Goal: Task Accomplishment & Management: Complete application form

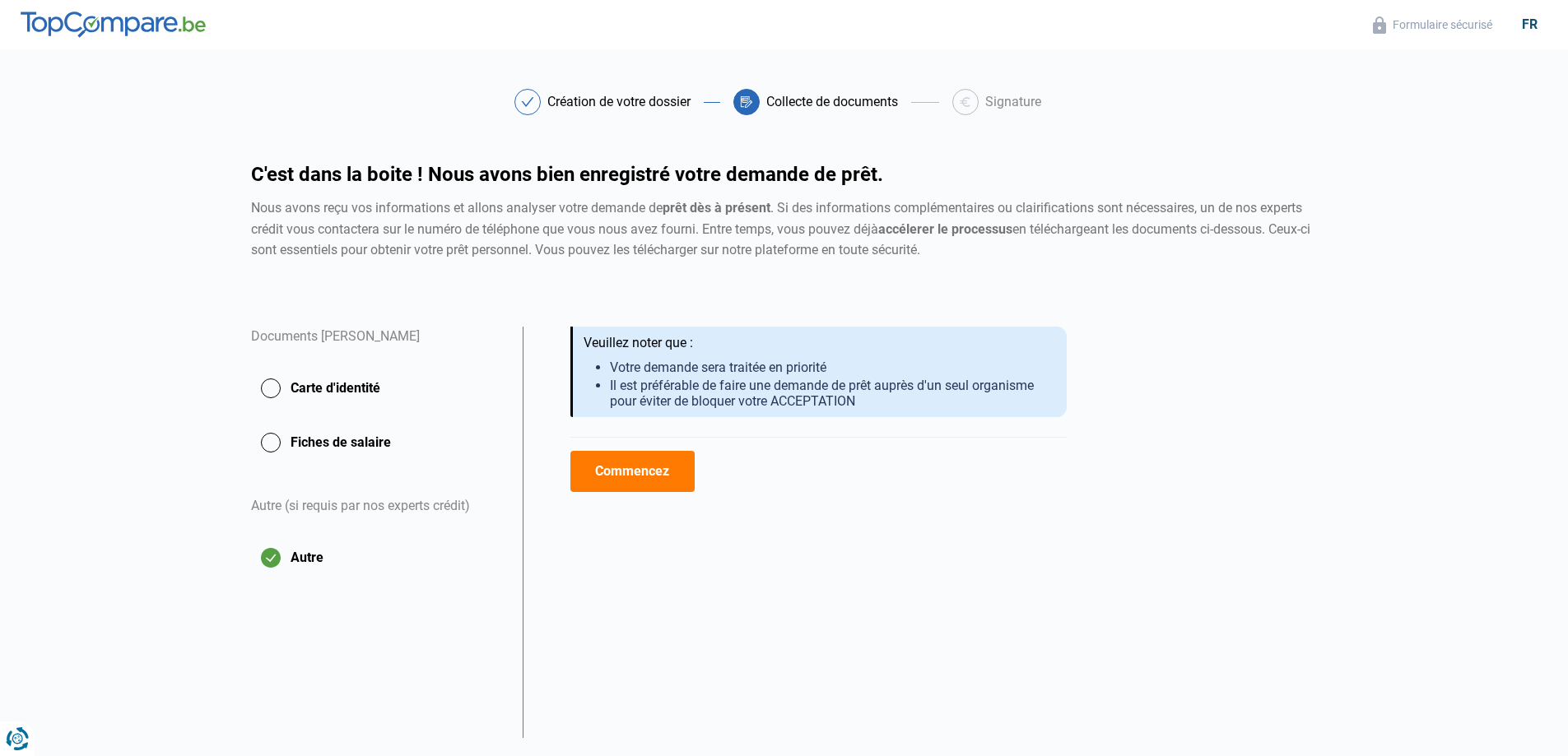
click at [290, 378] on button "Carte d'identité" at bounding box center [377, 388] width 251 height 41
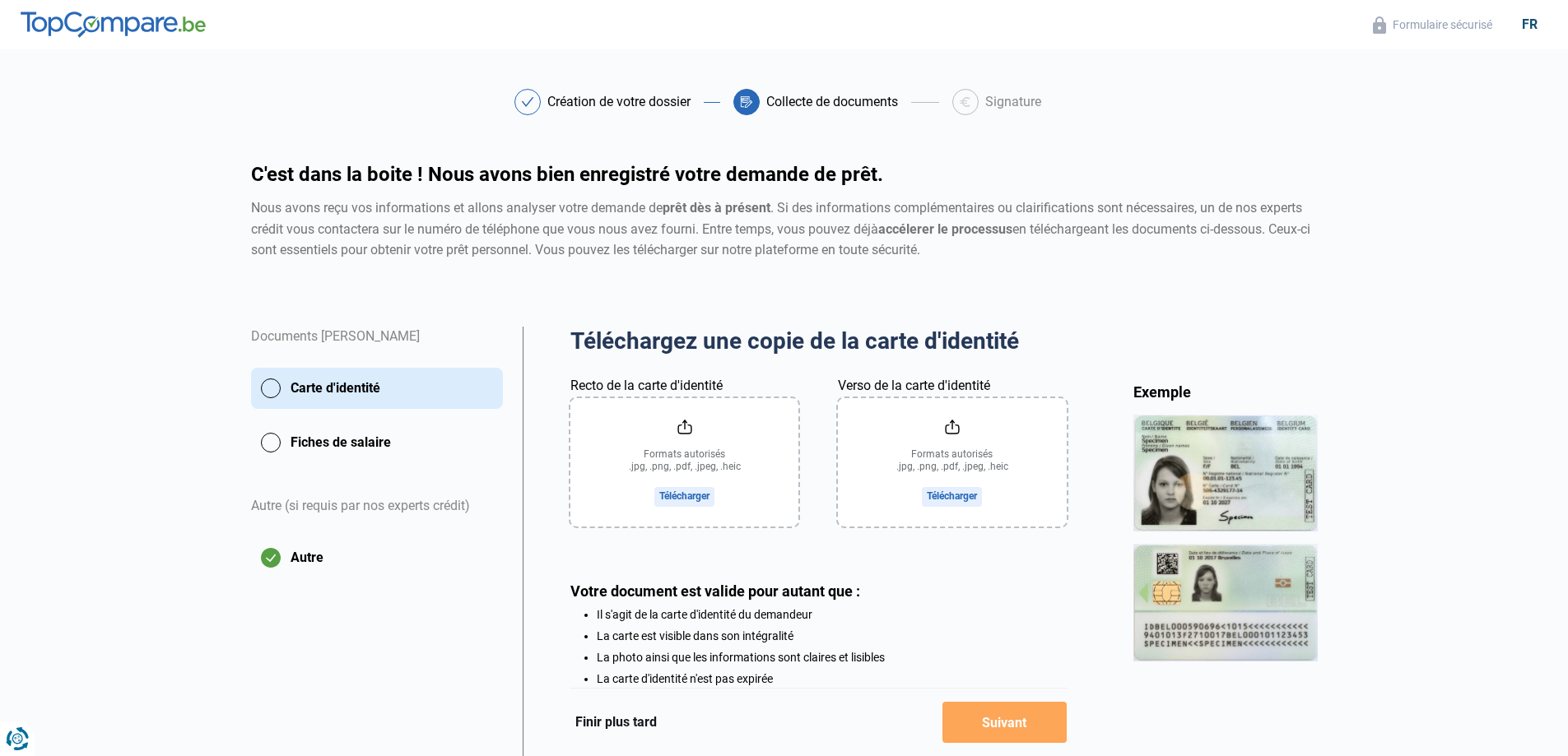
click at [687, 495] on input "Recto de la carte d'identité" at bounding box center [684, 462] width 228 height 128
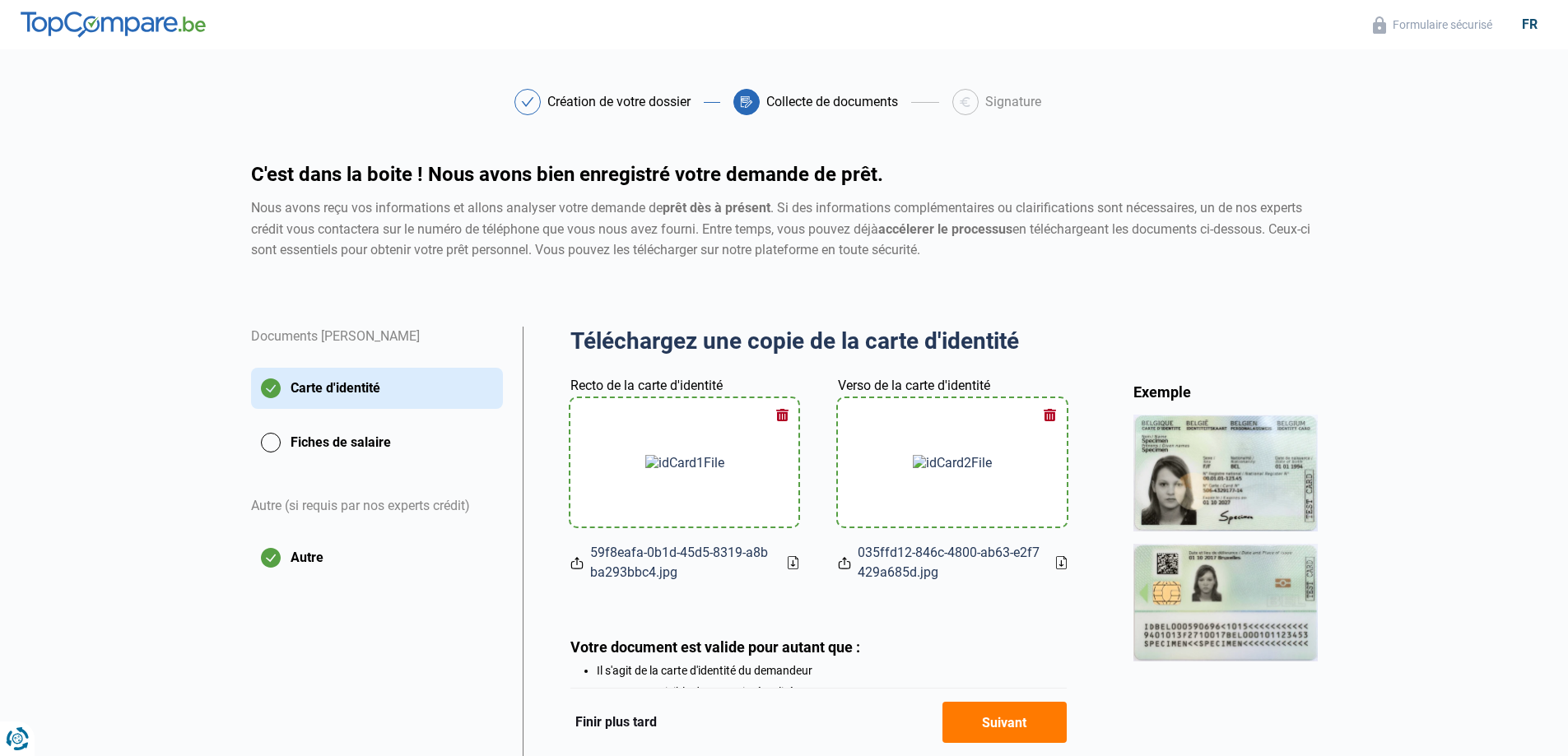
click at [374, 450] on button "Fiches de salaire" at bounding box center [377, 443] width 251 height 41
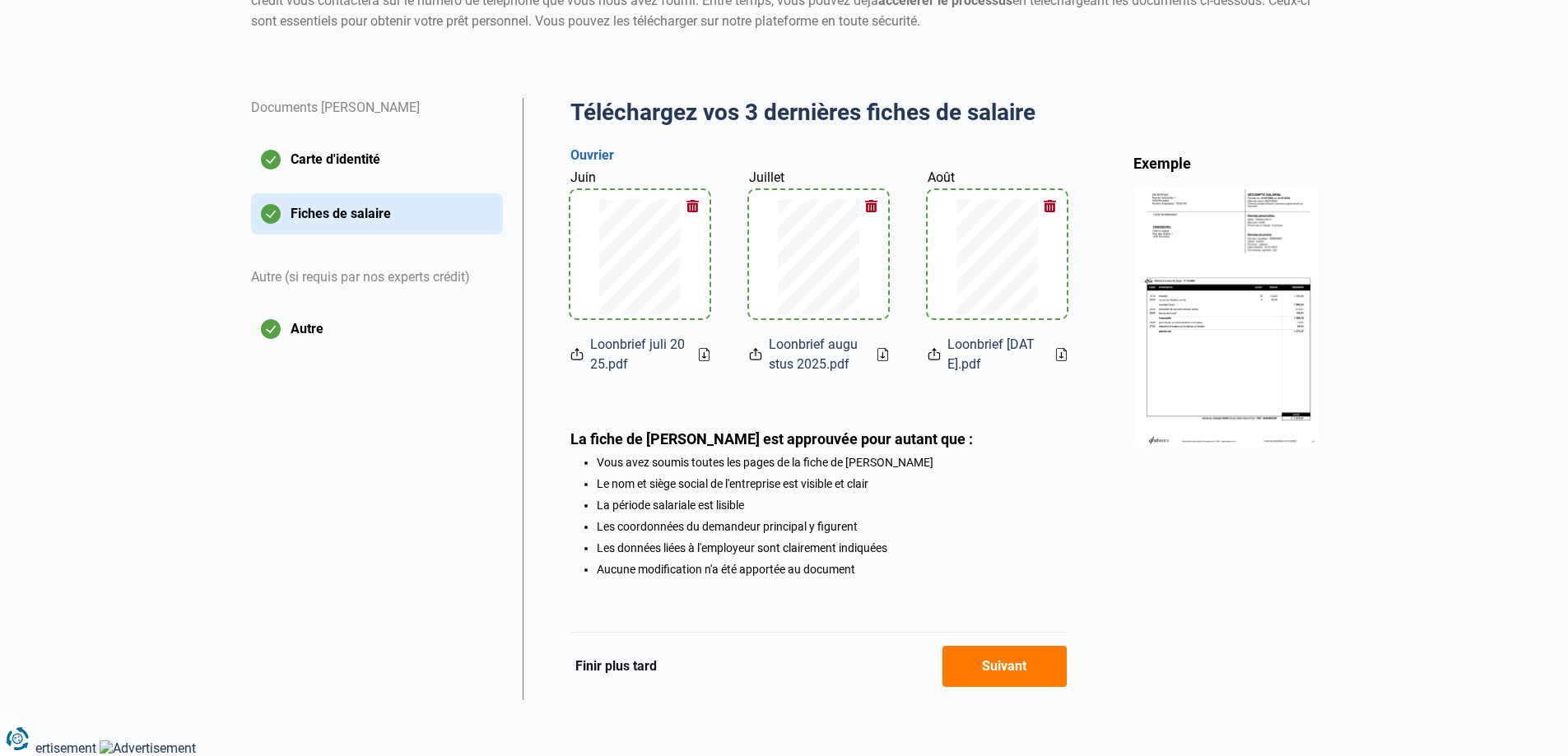
scroll to position [233, 0]
drag, startPoint x: 1011, startPoint y: 669, endPoint x: 1161, endPoint y: 641, distance: 152.6
click at [1011, 669] on button "Suivant" at bounding box center [1005, 667] width 124 height 41
